Goal: Task Accomplishment & Management: Use online tool/utility

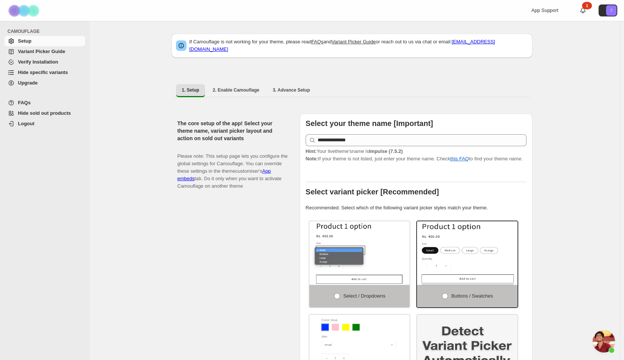
click at [52, 75] on span "Hide specific variants" at bounding box center [43, 73] width 50 height 6
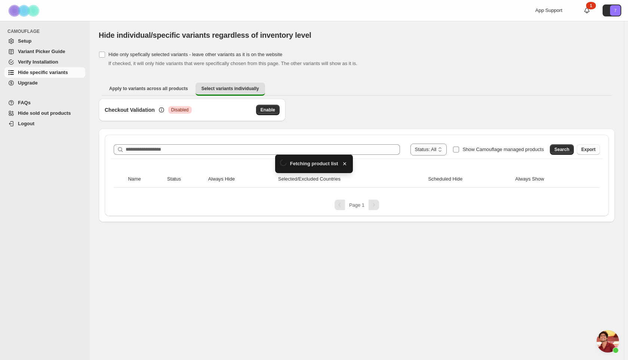
click at [520, 151] on span "Show Camouflage managed products" at bounding box center [502, 150] width 81 height 6
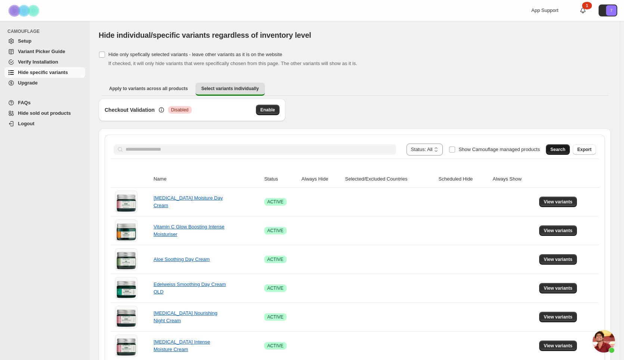
click at [558, 150] on span "Search" at bounding box center [558, 150] width 15 height 6
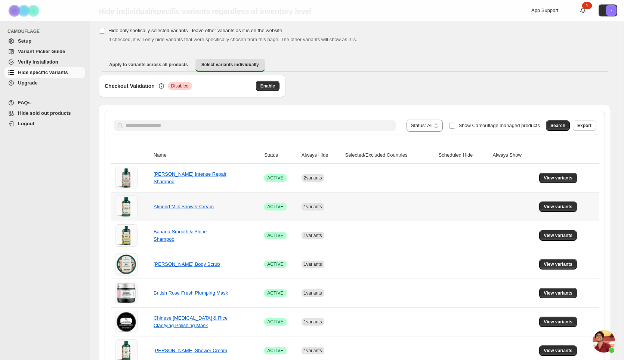
scroll to position [37, 0]
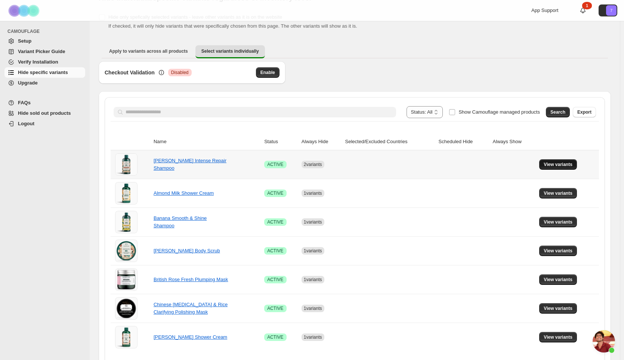
click at [564, 167] on span "View variants" at bounding box center [558, 164] width 29 height 6
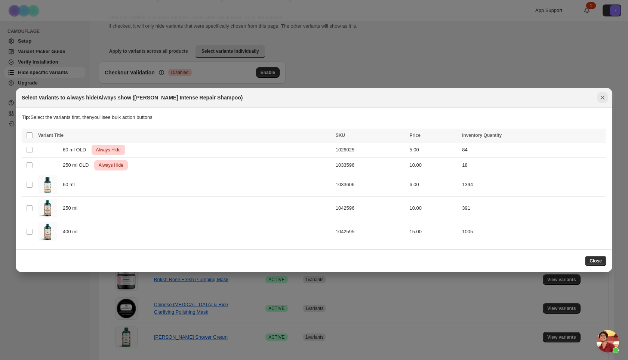
click at [603, 99] on icon "Close" at bounding box center [602, 97] width 7 height 7
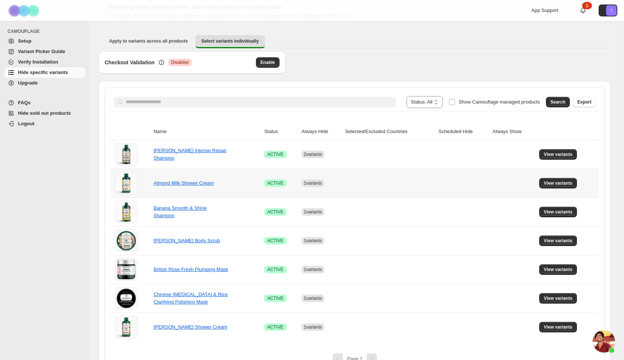
scroll to position [63, 0]
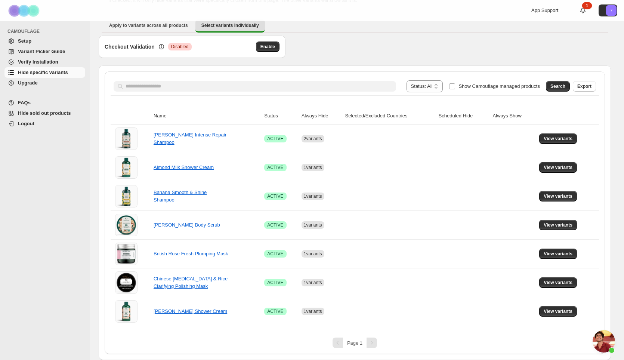
click at [352, 338] on div "Page 1" at bounding box center [355, 343] width 489 height 10
click at [340, 341] on div "Pagination" at bounding box center [338, 343] width 10 height 10
click at [368, 344] on div "Pagination" at bounding box center [372, 343] width 10 height 10
